Goal: Task Accomplishment & Management: Manage account settings

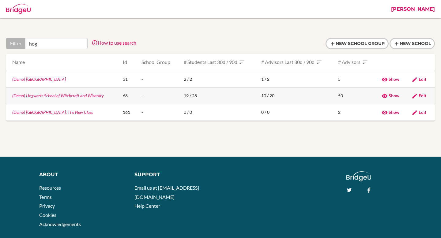
type input "hog"
click at [55, 95] on link "(Demo) Hogwarts School of Witchcraft and Wizardry" at bounding box center [58, 95] width 92 height 5
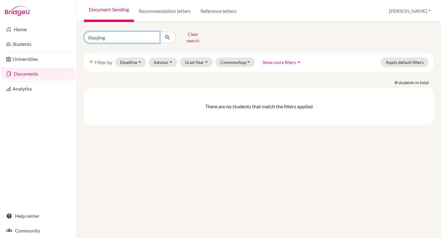
click at [154, 36] on input "Xiaojing" at bounding box center [122, 38] width 76 height 12
click at [224, 31] on div "Clear search" at bounding box center [258, 37] width 359 height 16
click at [183, 16] on link "Recommendation letters" at bounding box center [165, 11] width 62 height 22
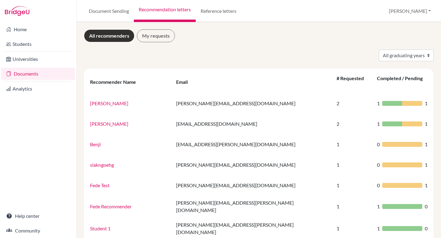
click at [291, 22] on div "Document Sending Recommendation letters Reference letters [PERSON_NAME] Profile…" at bounding box center [259, 11] width 364 height 22
